Goal: Task Accomplishment & Management: Manage account settings

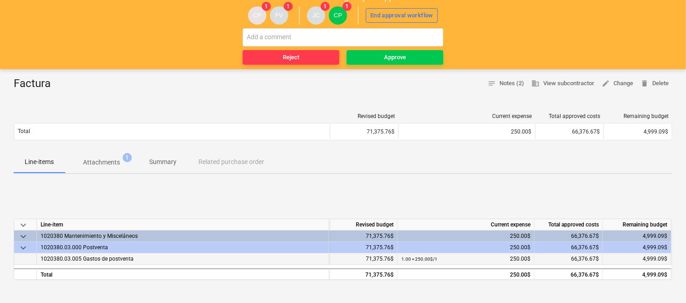
scroll to position [51, 0]
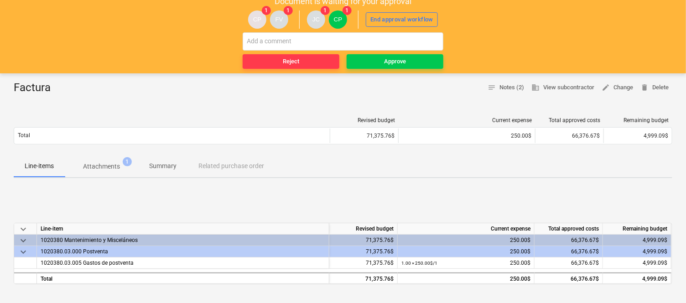
click at [112, 163] on p "Attachments" at bounding box center [101, 167] width 37 height 10
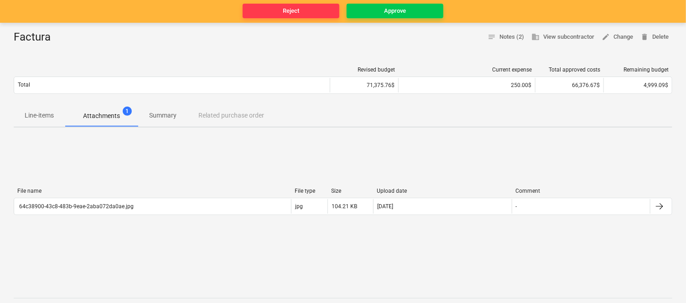
click at [167, 116] on p "Summary" at bounding box center [162, 116] width 27 height 10
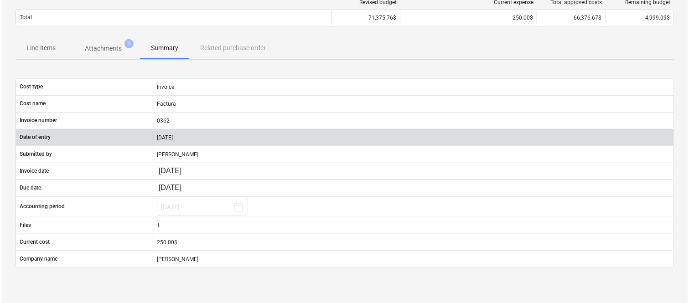
scroll to position [152, 0]
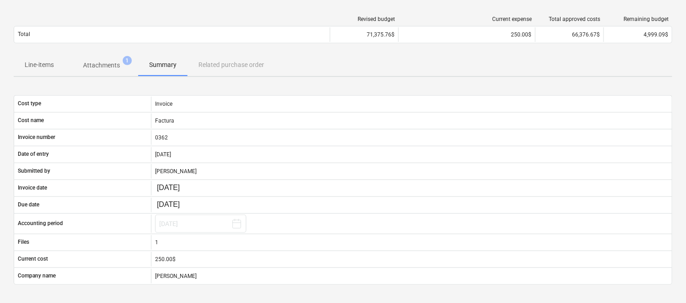
click at [110, 62] on p "Attachments" at bounding box center [101, 66] width 37 height 10
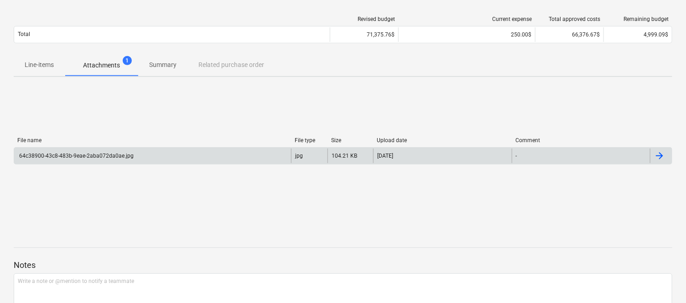
click at [167, 149] on div "64c38900-43c8-483b-9eae-2aba072da0ae.jpg" at bounding box center [152, 156] width 277 height 15
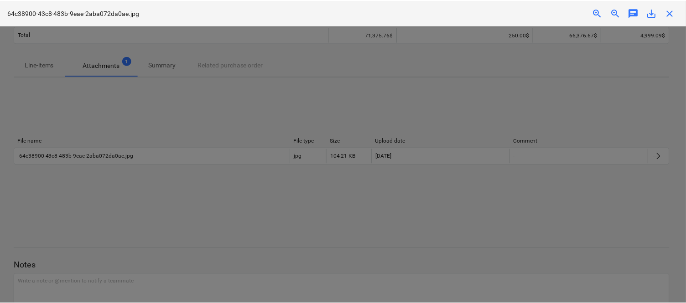
scroll to position [51, 0]
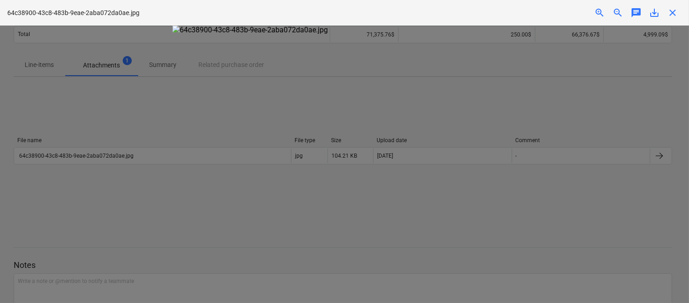
click at [671, 7] on span "close" at bounding box center [672, 12] width 11 height 11
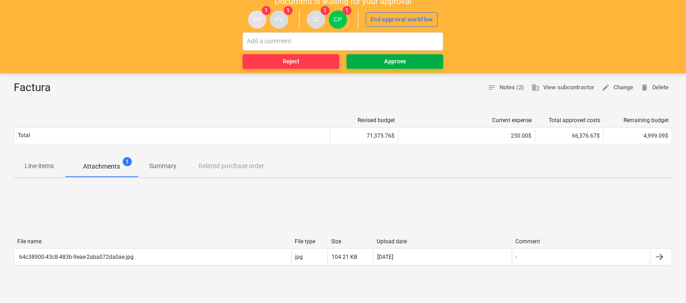
click at [391, 58] on div "Approve" at bounding box center [395, 62] width 22 height 10
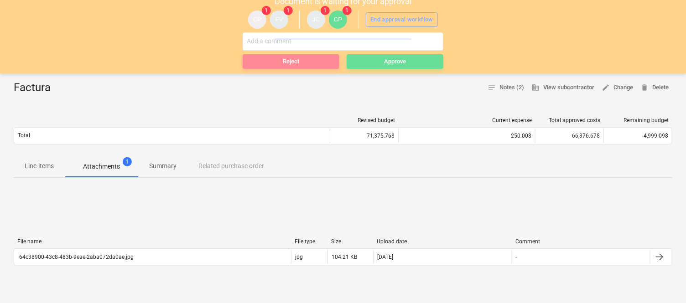
scroll to position [0, 0]
